Goal: Task Accomplishment & Management: Use online tool/utility

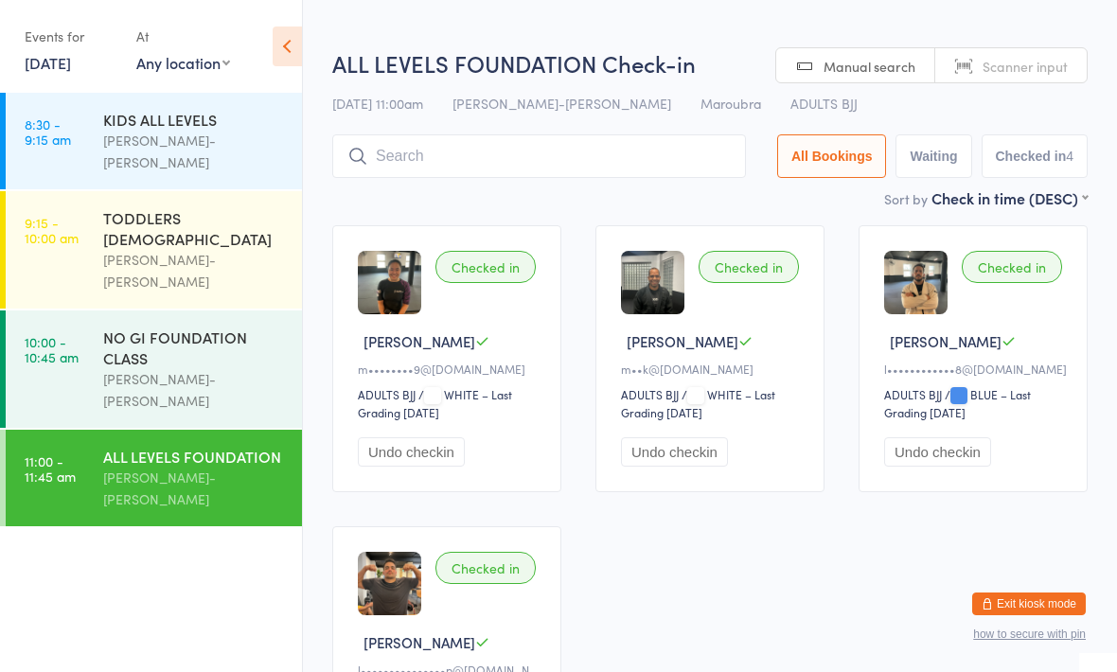
click at [598, 155] on input "search" at bounding box center [539, 156] width 414 height 44
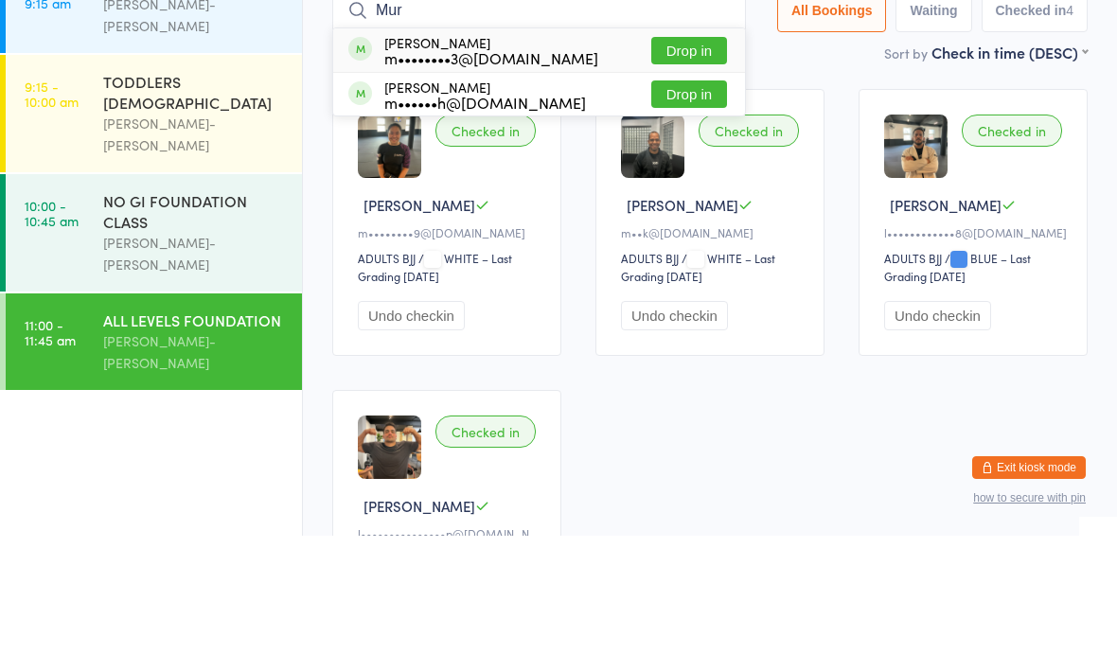
type input "Mur"
click at [669, 217] on button "Drop in" at bounding box center [689, 230] width 76 height 27
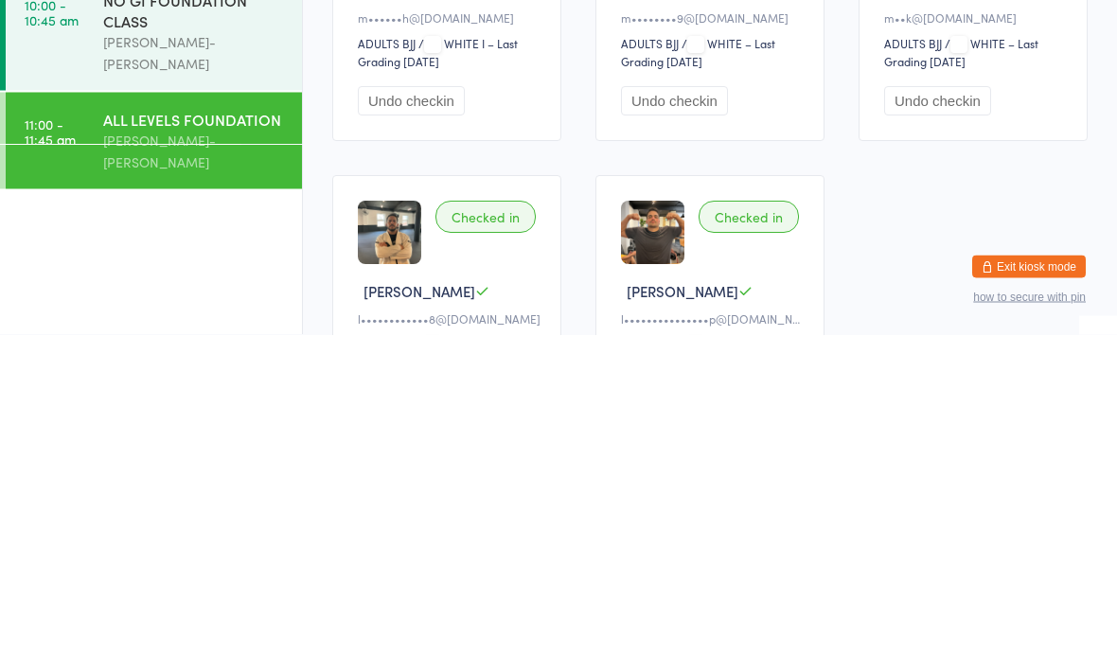
scroll to position [42, 0]
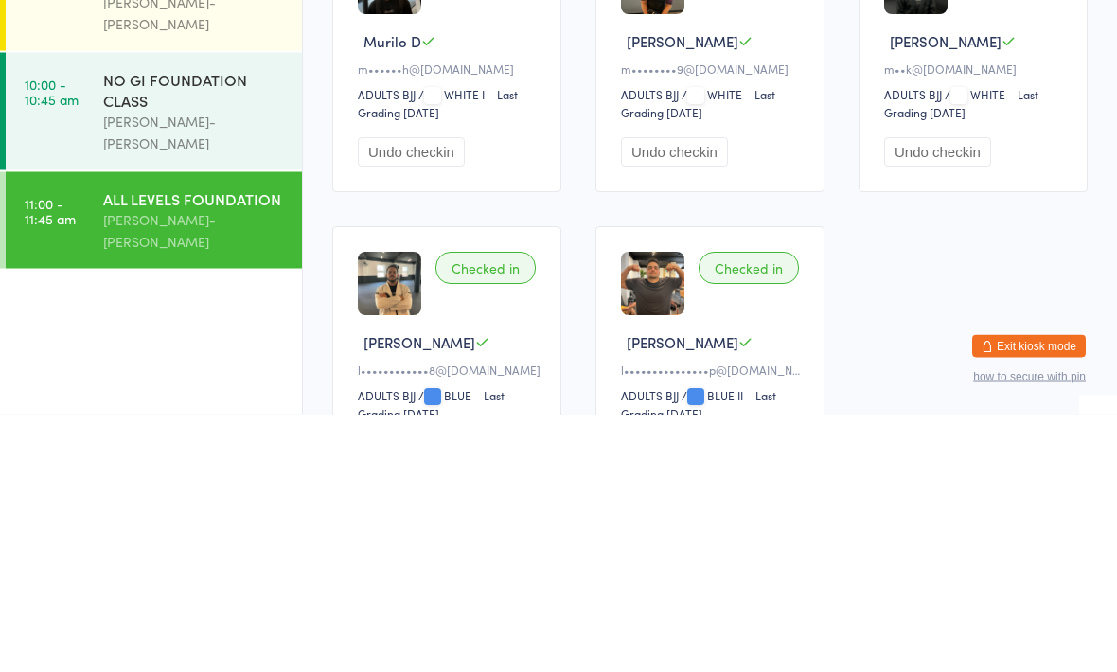
click at [71, 311] on link "10:00 - 10:45 am NO GI FOUNDATION CLASS [PERSON_NAME]-[PERSON_NAME]" at bounding box center [154, 369] width 296 height 117
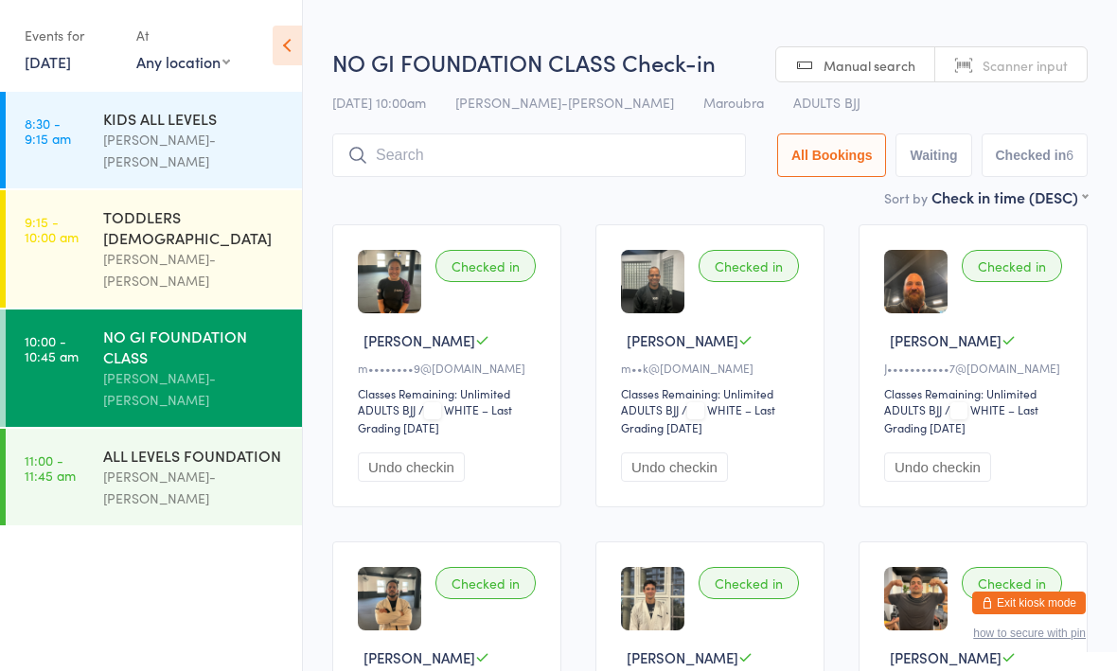
scroll to position [1, 0]
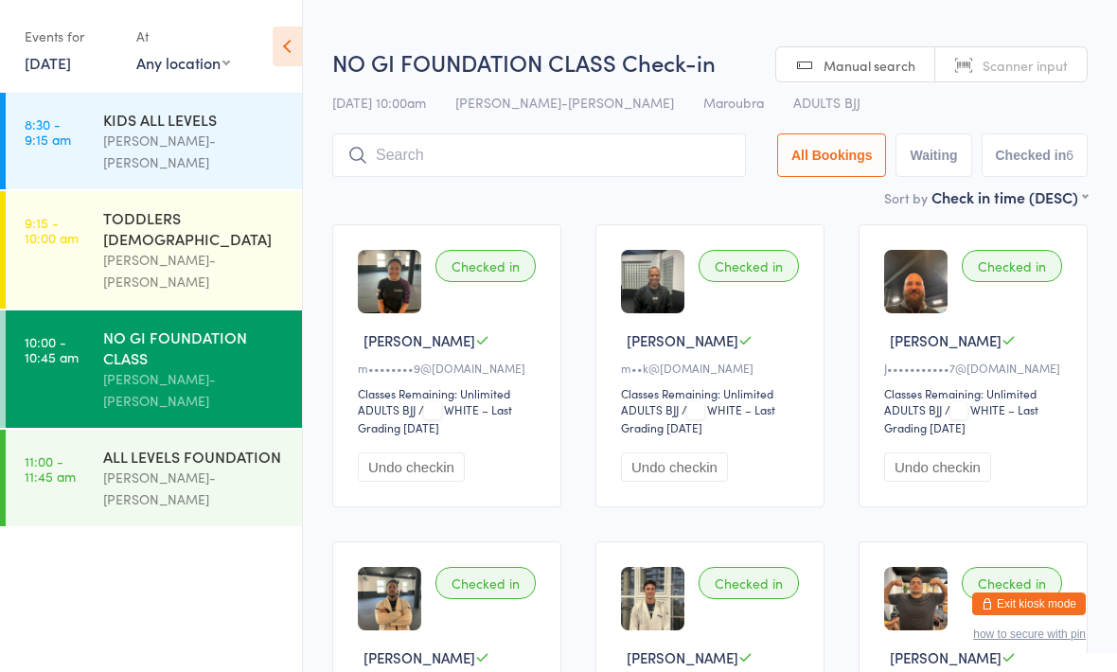
click at [556, 148] on input "search" at bounding box center [539, 155] width 414 height 44
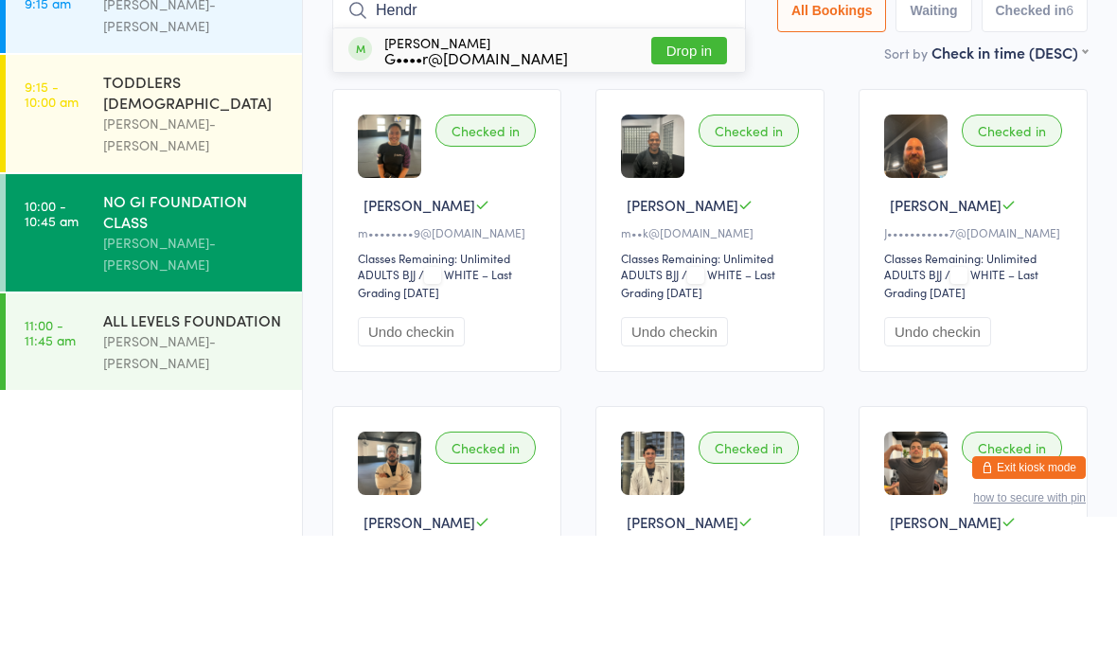
type input "Hendr"
click at [661, 173] on button "Drop in" at bounding box center [689, 186] width 76 height 27
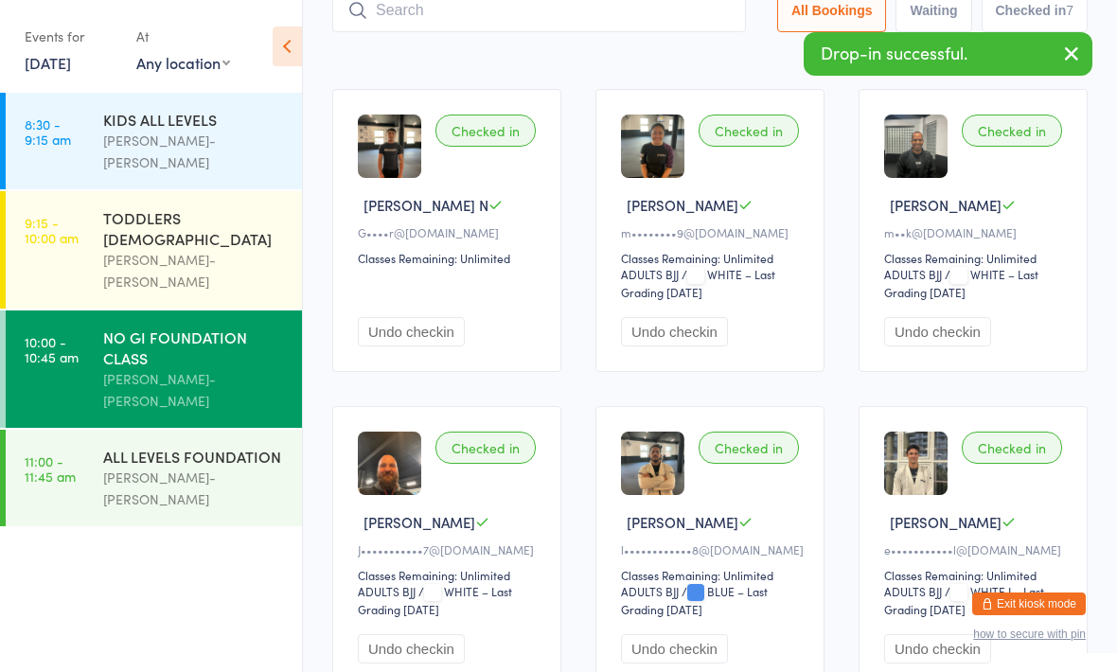
click at [242, 446] on div "ALL LEVELS FOUNDATION" at bounding box center [194, 456] width 183 height 21
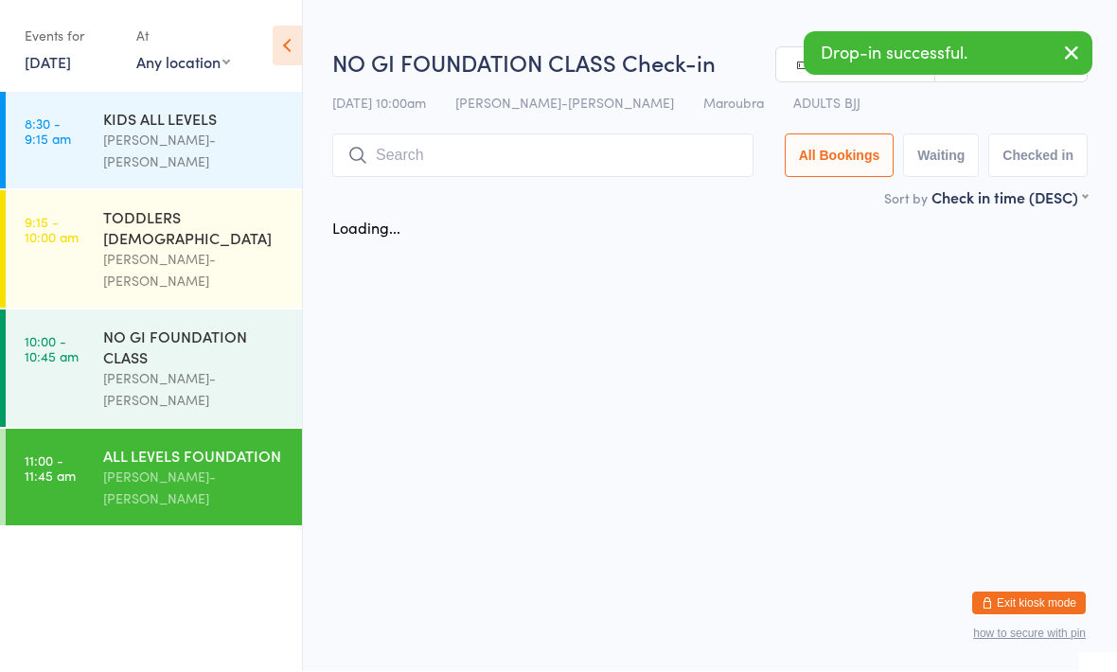
scroll to position [1, 0]
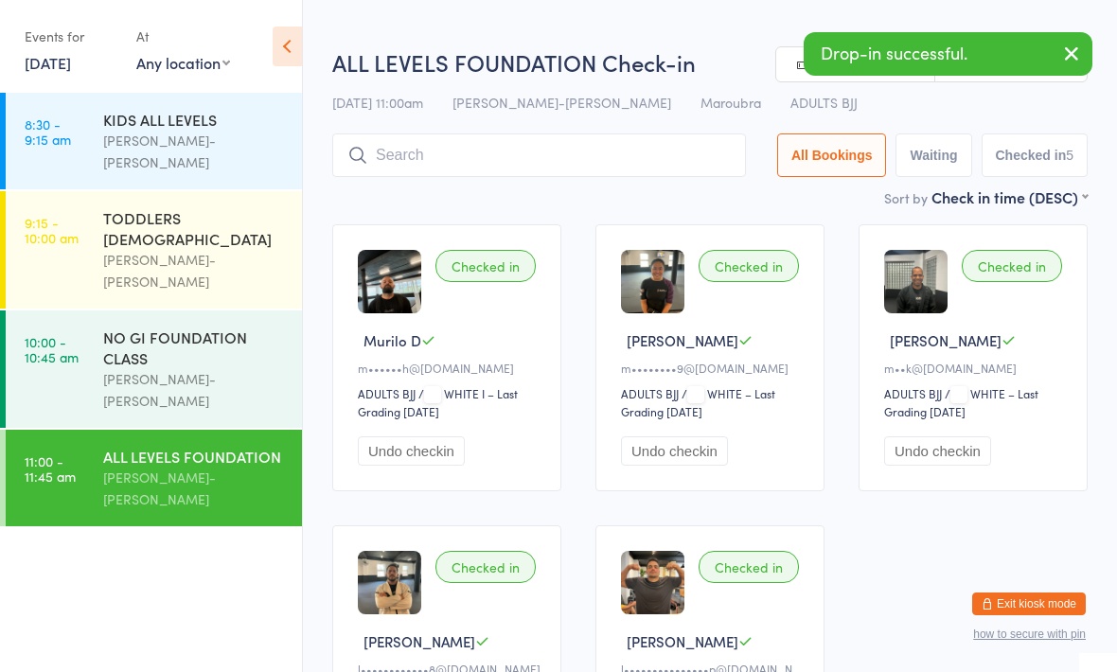
click at [510, 170] on input "search" at bounding box center [539, 155] width 414 height 44
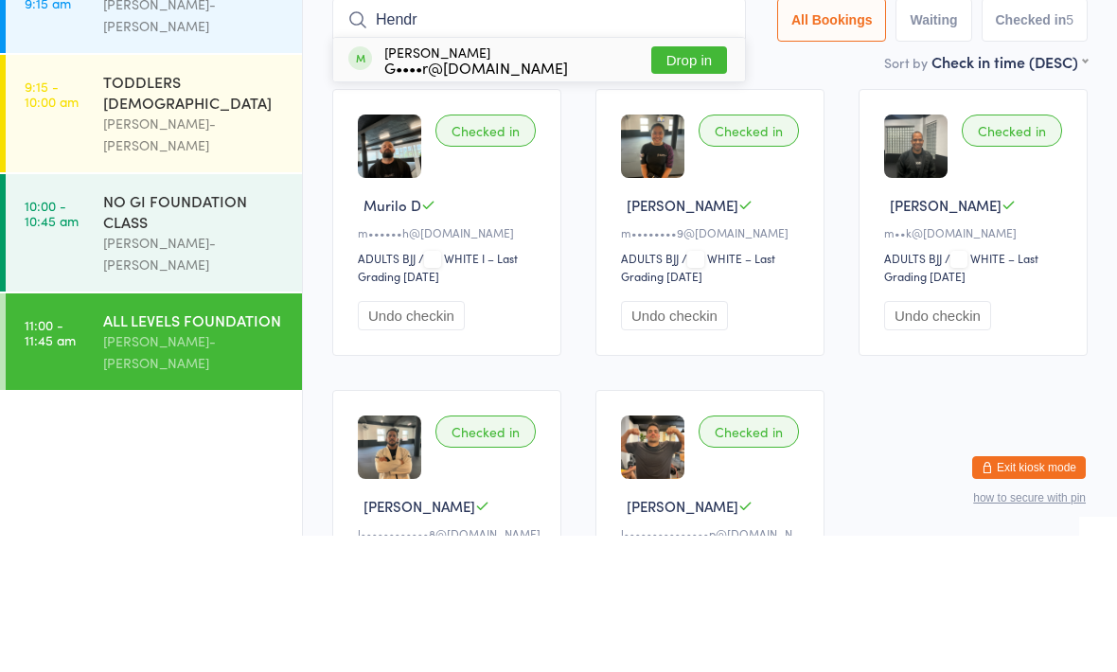
type input "Hendr"
click at [673, 183] on button "Drop in" at bounding box center [689, 196] width 76 height 27
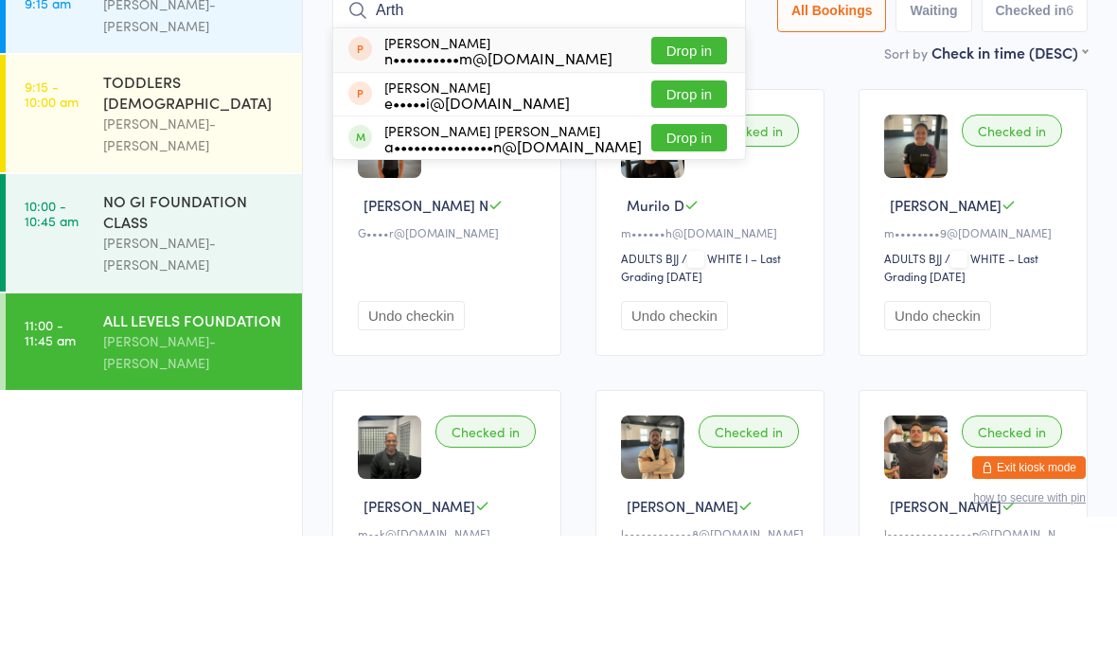
type input "Arth"
click at [671, 260] on button "Drop in" at bounding box center [689, 273] width 76 height 27
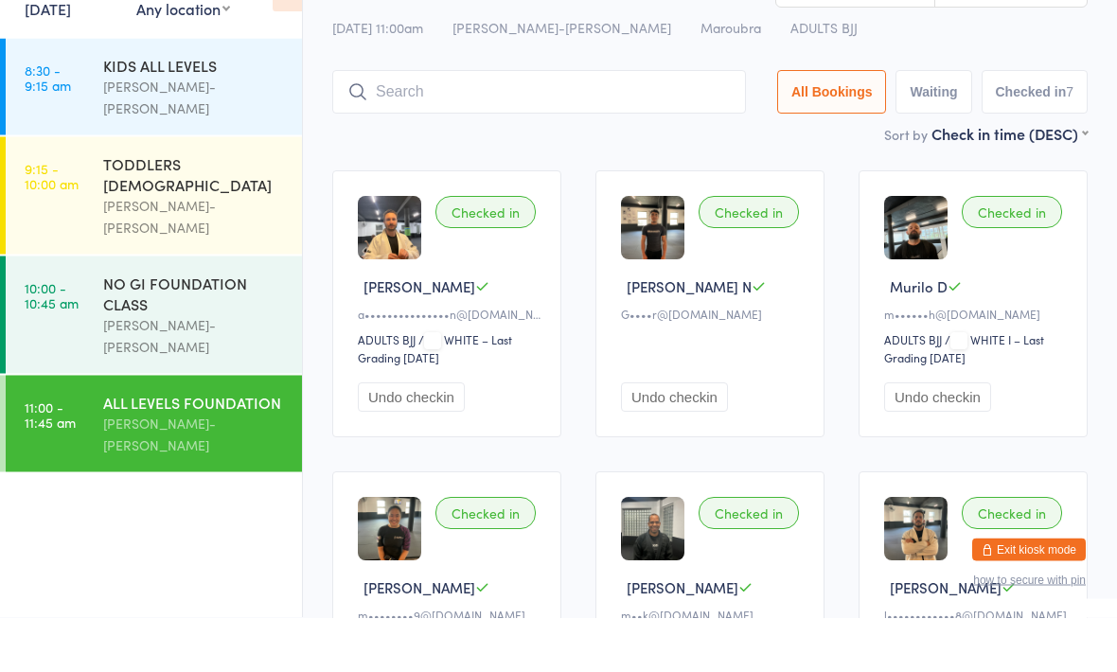
click at [976, 67] on div "[DATE] 11:00am [PERSON_NAME]-Jitsu Maroubra Maroubra ADULTS BJJ" at bounding box center [709, 82] width 755 height 31
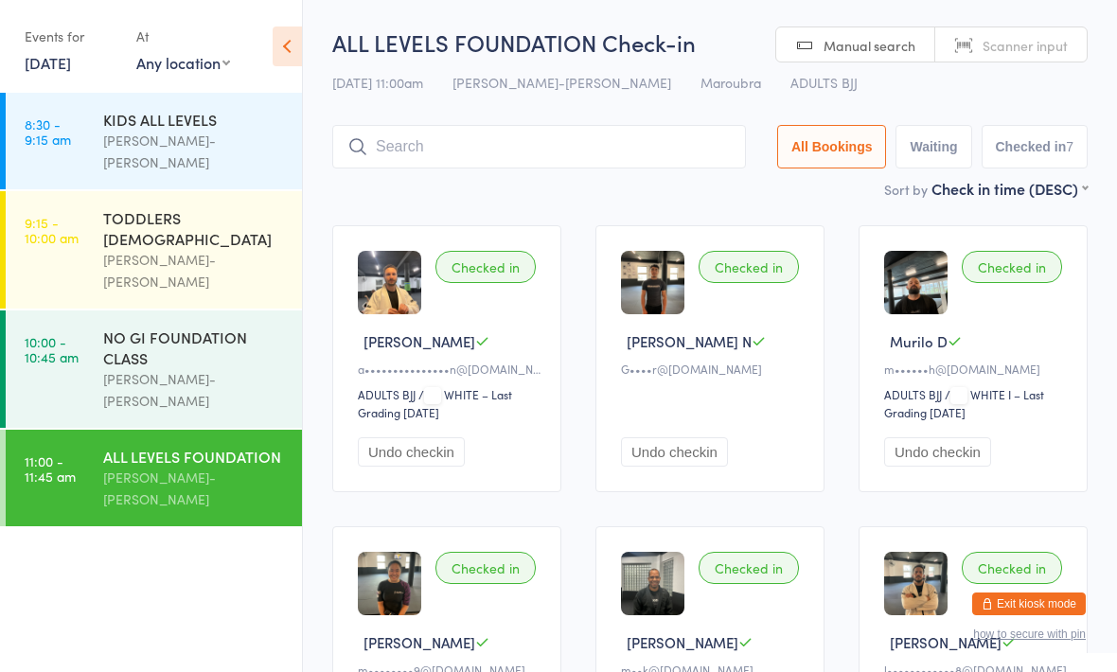
click at [554, 132] on input "search" at bounding box center [539, 147] width 414 height 44
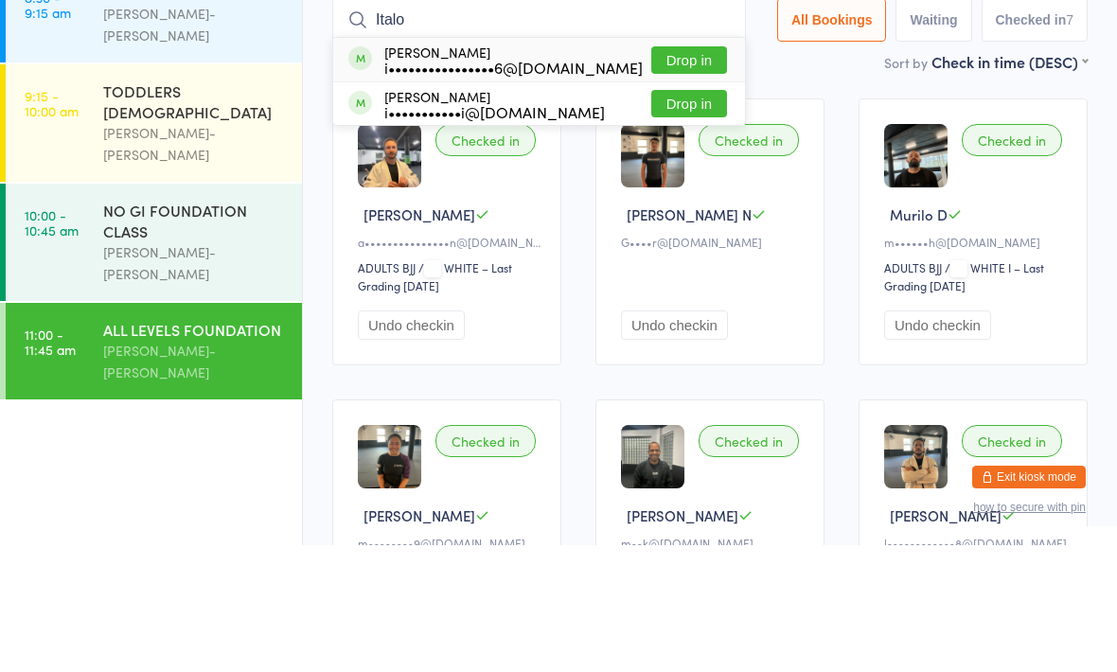
type input "Italo"
click at [673, 217] on button "Drop in" at bounding box center [689, 230] width 76 height 27
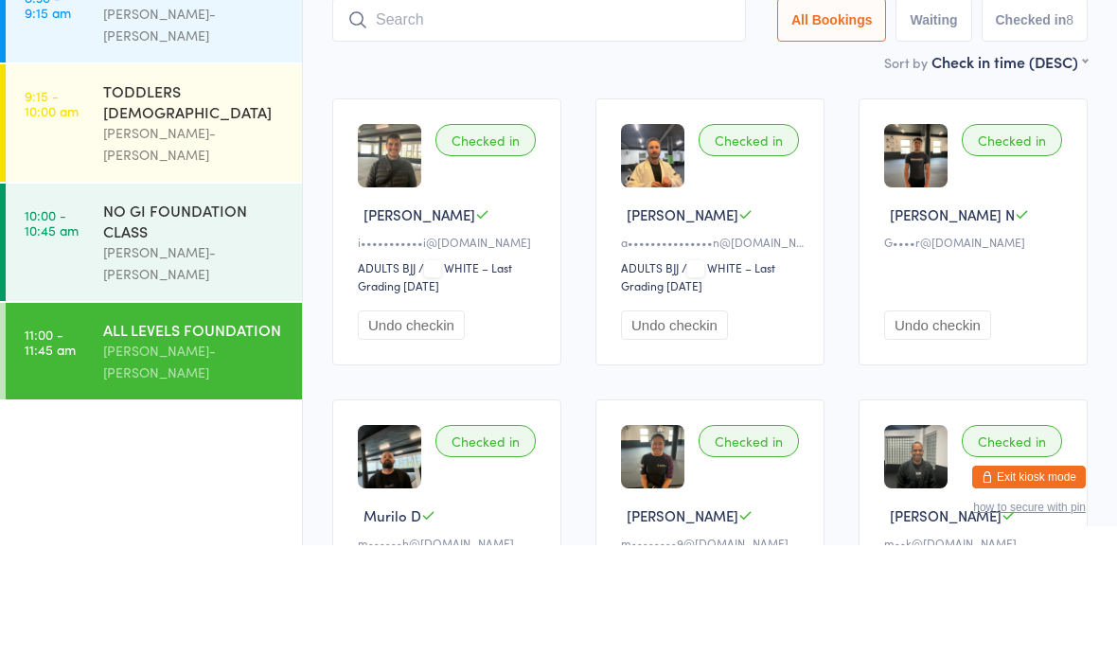
click at [575, 125] on input "search" at bounding box center [539, 147] width 414 height 44
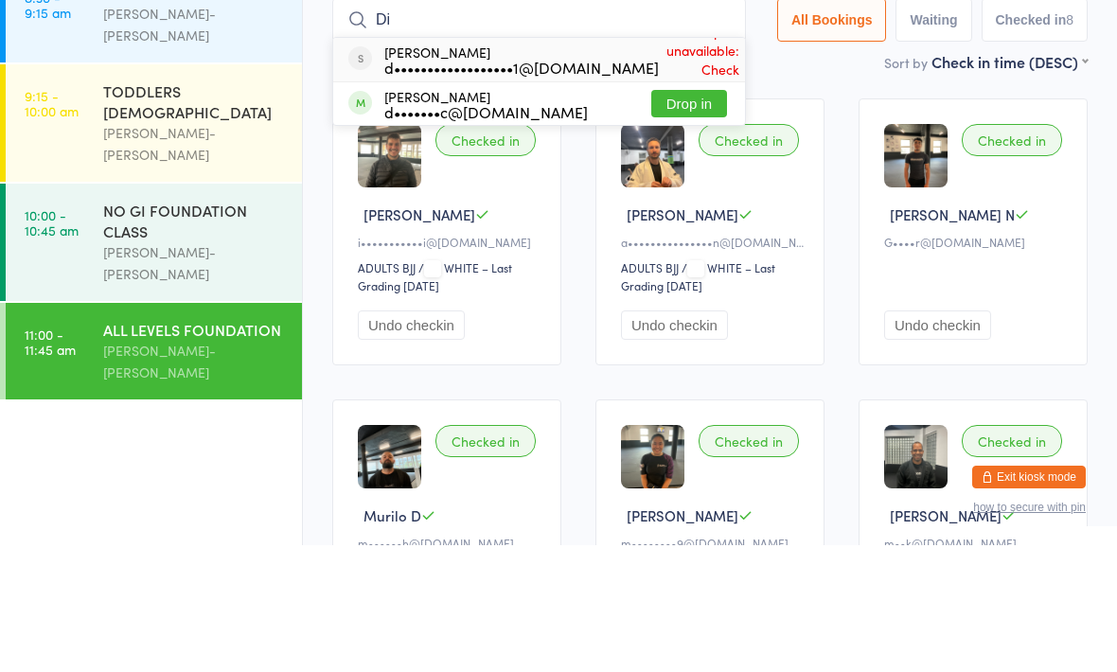
type input "D"
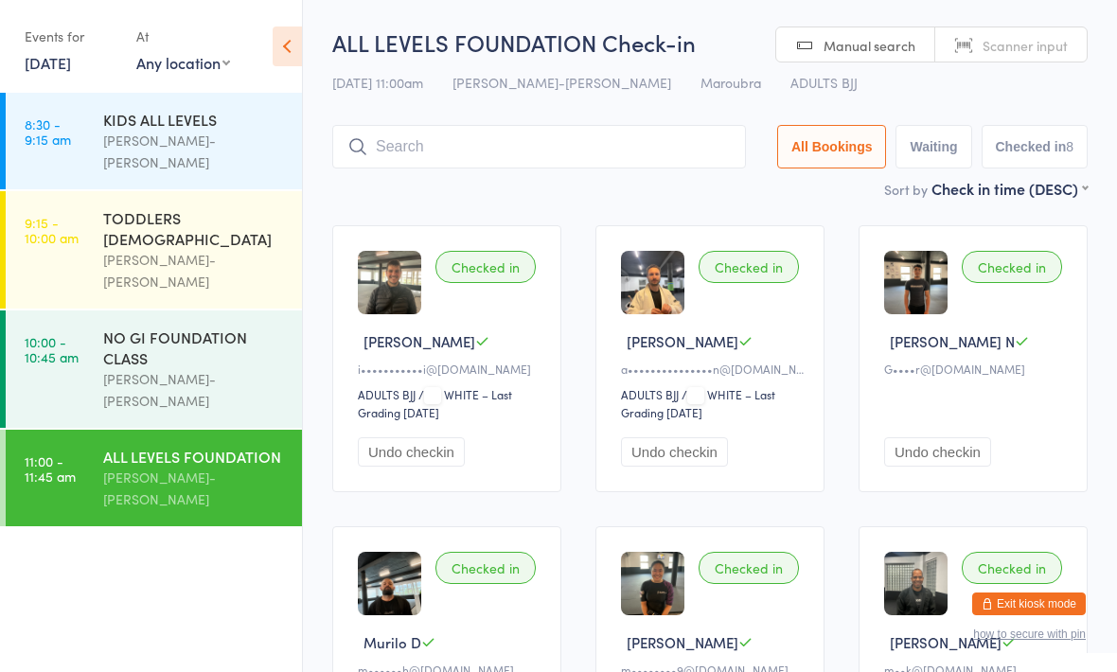
click at [605, 135] on input "search" at bounding box center [539, 147] width 414 height 44
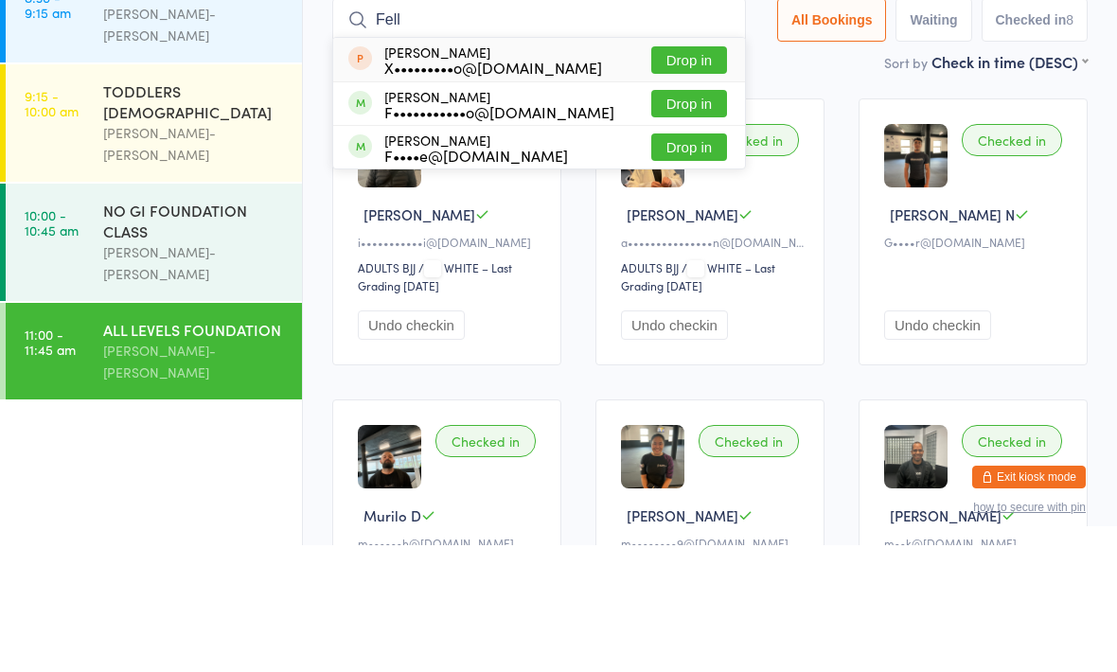
type input "Fell"
click at [689, 260] on button "Drop in" at bounding box center [689, 273] width 76 height 27
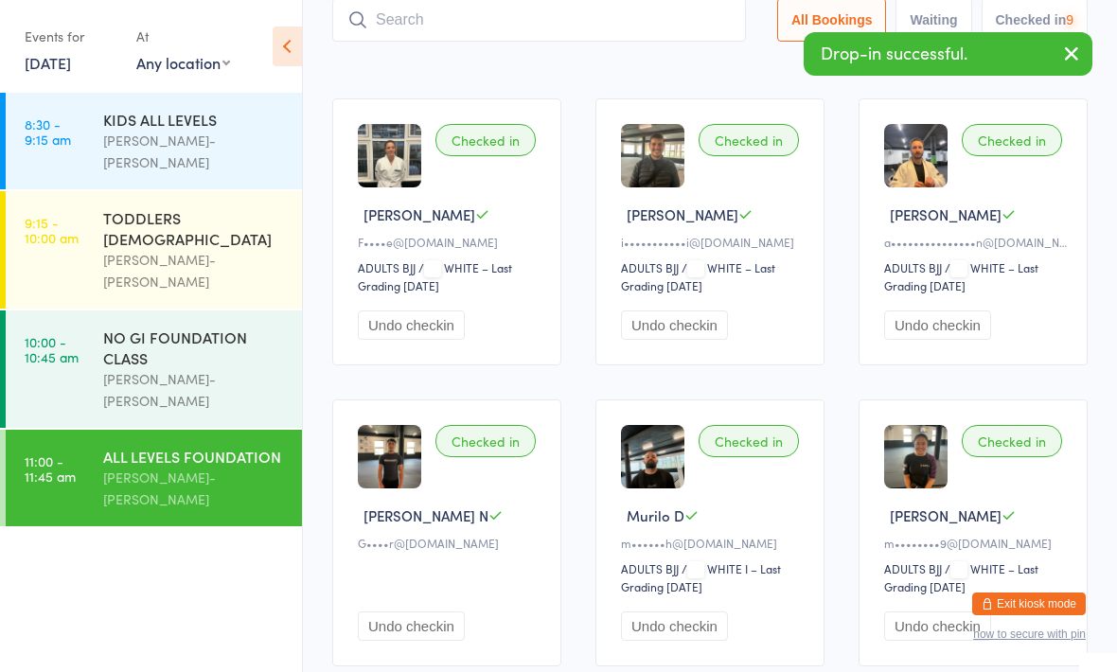
click at [549, 10] on input "search" at bounding box center [539, 20] width 414 height 44
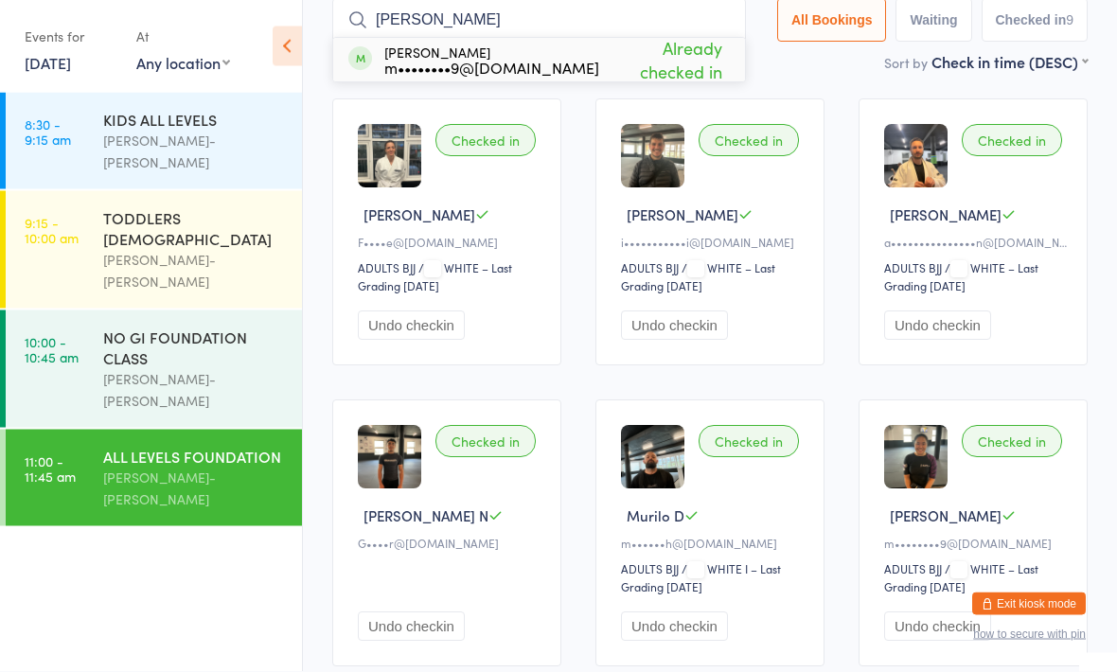
type input "[PERSON_NAME]"
click at [495, 68] on div "m••••••••9@[DOMAIN_NAME]" at bounding box center [491, 68] width 215 height 15
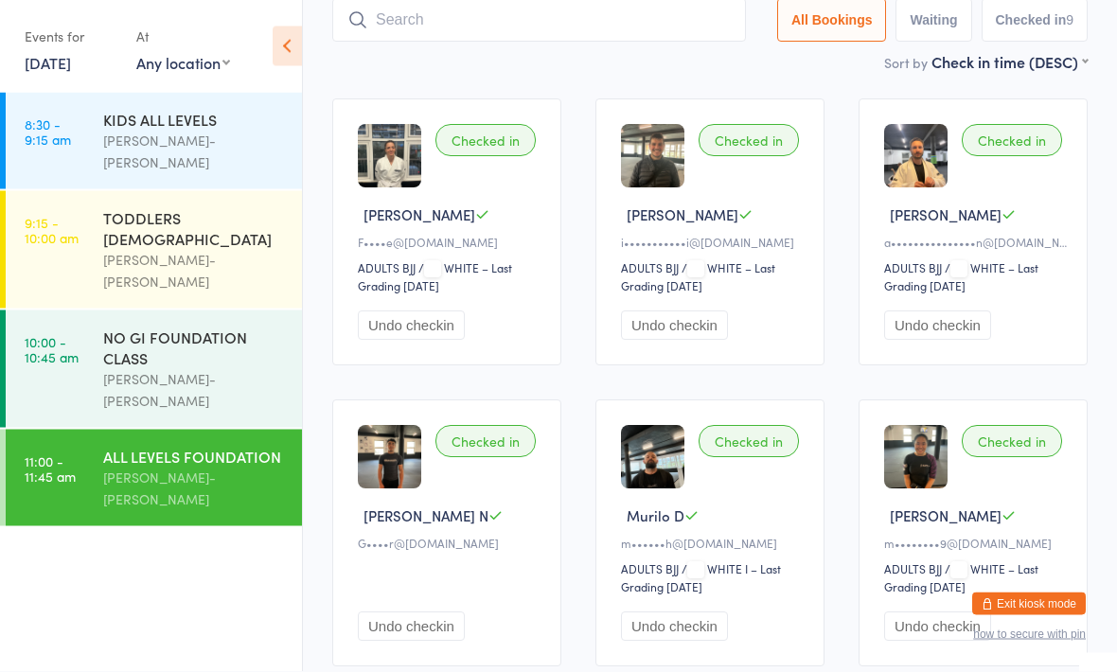
click at [524, 22] on input "search" at bounding box center [539, 21] width 414 height 44
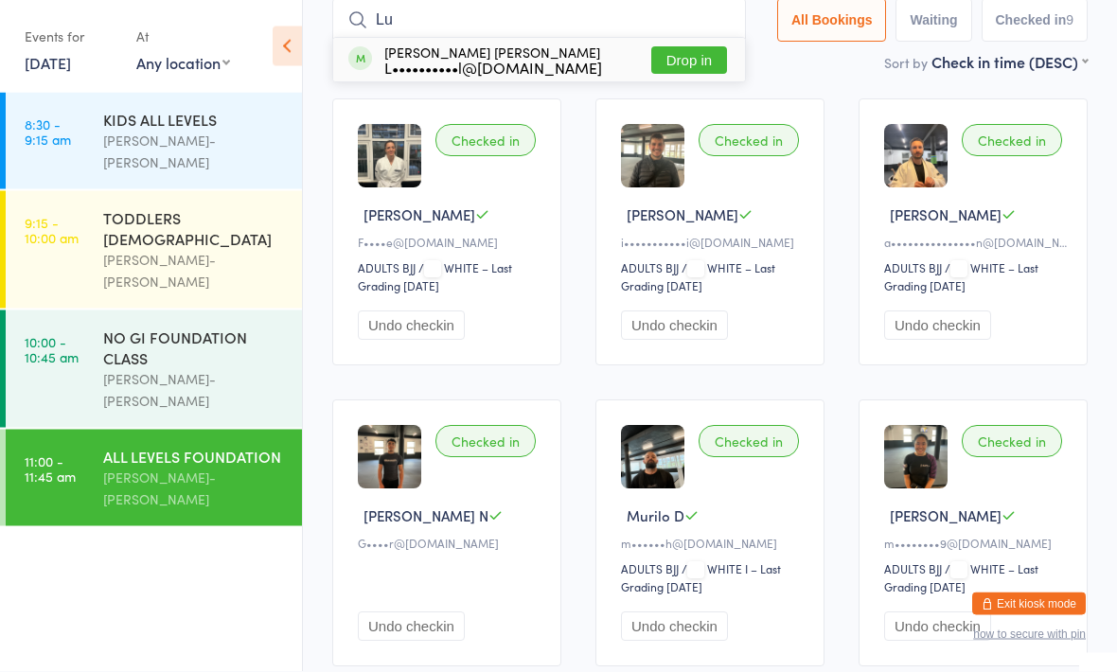
type input "L"
